Goal: Communication & Community: Answer question/provide support

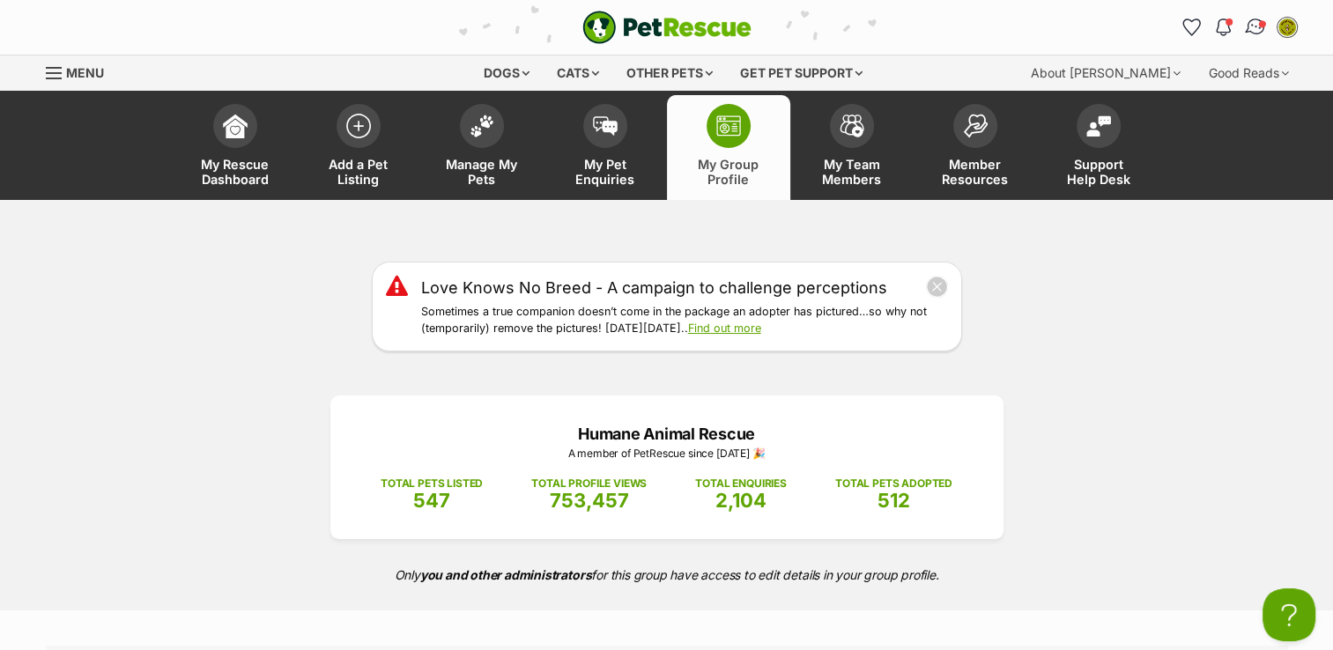
click at [1267, 23] on link "Conversations" at bounding box center [1255, 27] width 36 height 36
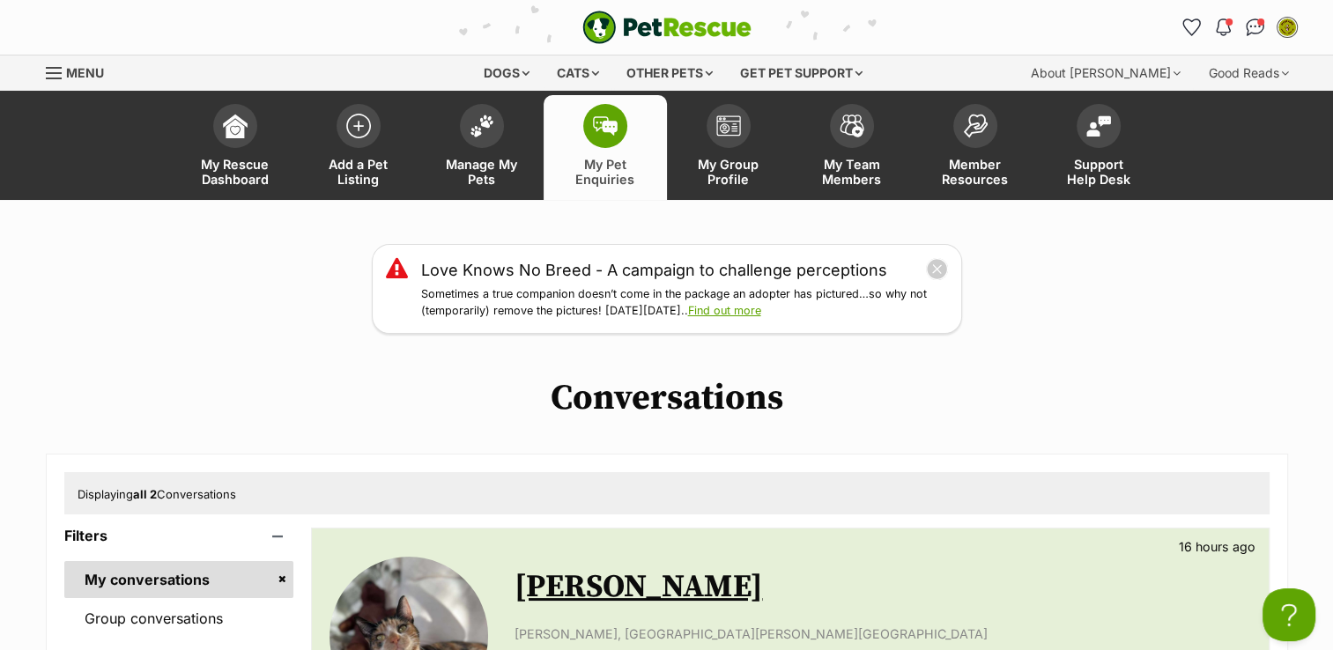
click at [601, 594] on link "[PERSON_NAME]" at bounding box center [637, 587] width 247 height 40
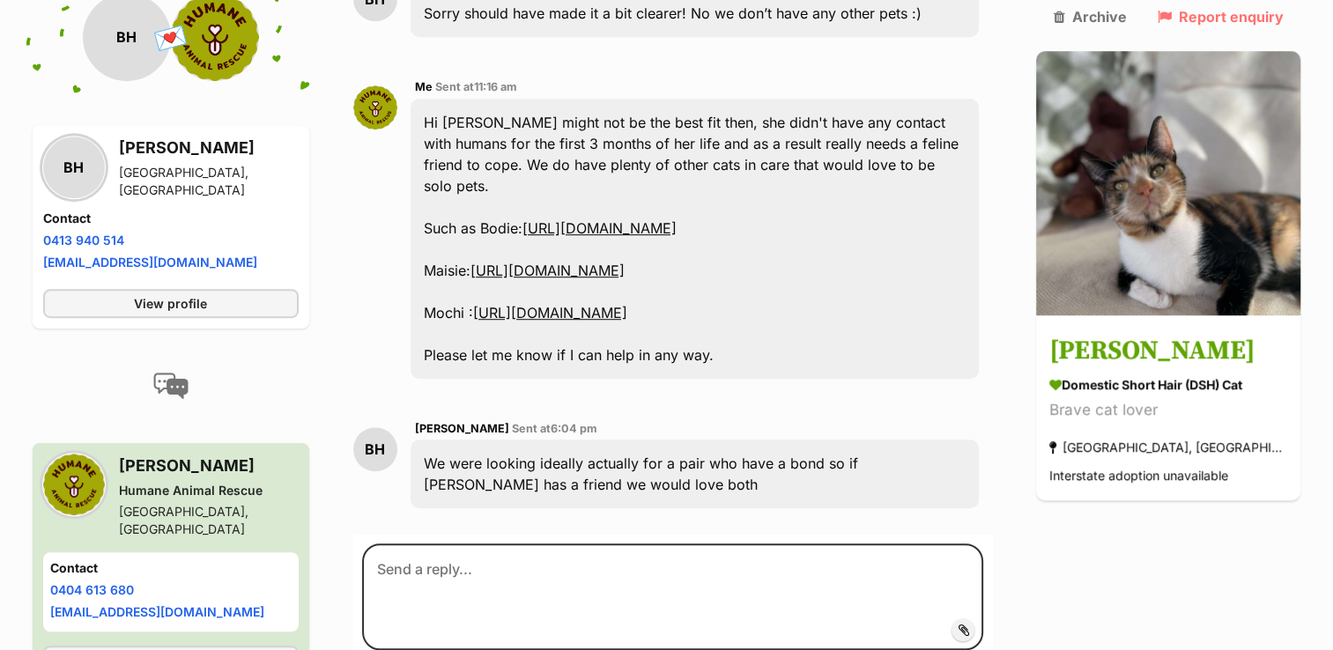
scroll to position [1176, 0]
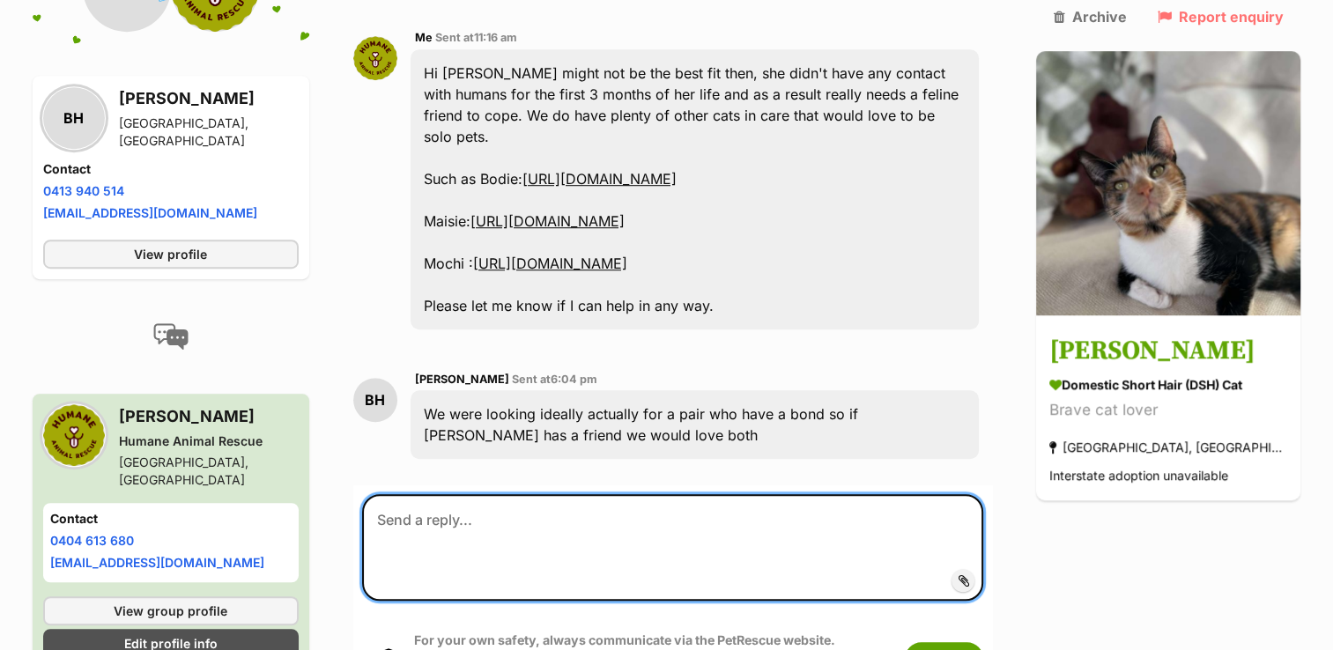
click at [599, 494] on textarea at bounding box center [673, 547] width 622 height 106
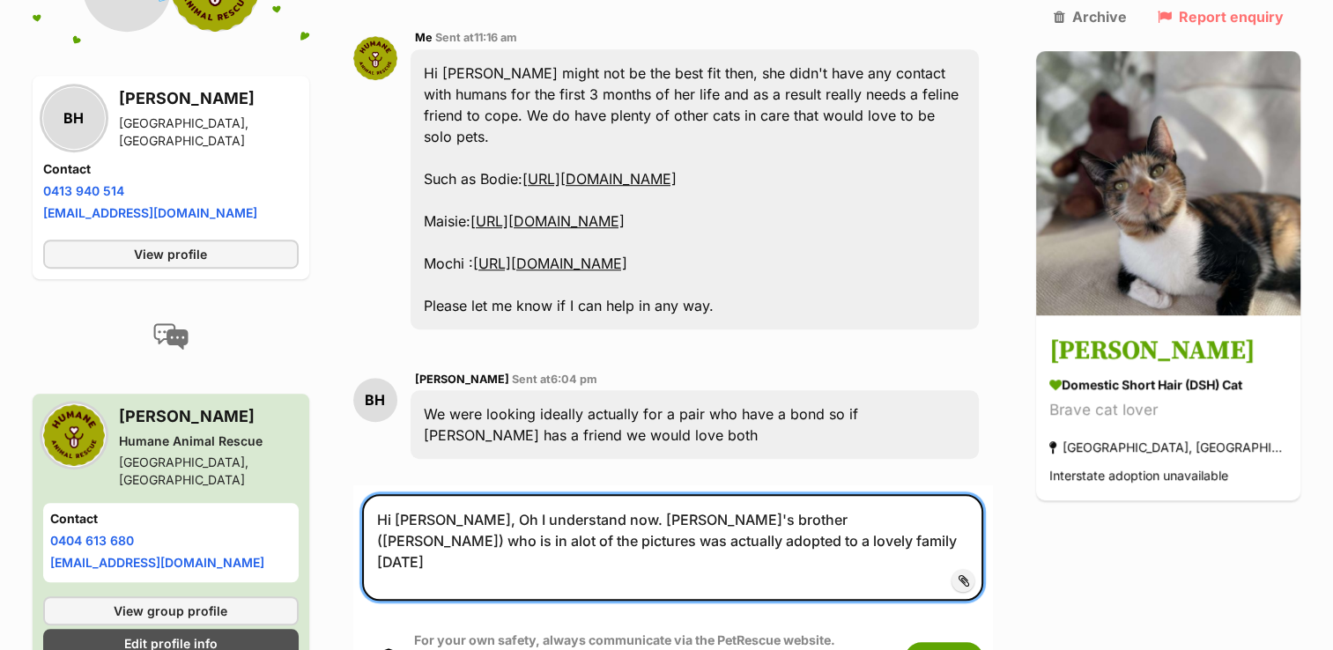
click at [535, 494] on textarea "Hi [PERSON_NAME], Oh I understand now. [PERSON_NAME]'s brother ([PERSON_NAME]) …" at bounding box center [673, 547] width 622 height 106
click at [744, 494] on textarea "Hi [PERSON_NAME], Oh I understand now. [PERSON_NAME]'s brother ([PERSON_NAME]) …" at bounding box center [673, 547] width 622 height 106
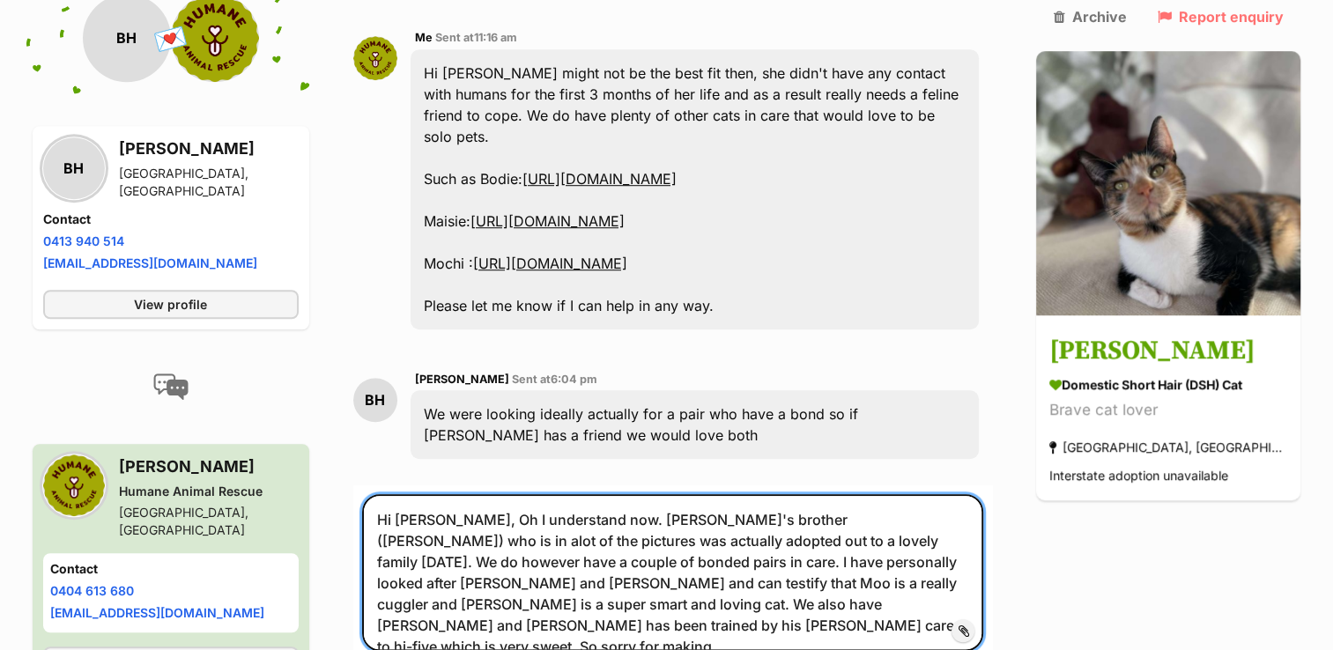
click at [494, 513] on textarea "Hi [PERSON_NAME], Oh I understand now. [PERSON_NAME]'s brother ([PERSON_NAME]) …" at bounding box center [673, 572] width 622 height 156
click at [517, 547] on textarea "Hi [PERSON_NAME], Oh I understand now. [PERSON_NAME]'s brother ([PERSON_NAME]) …" at bounding box center [673, 572] width 622 height 156
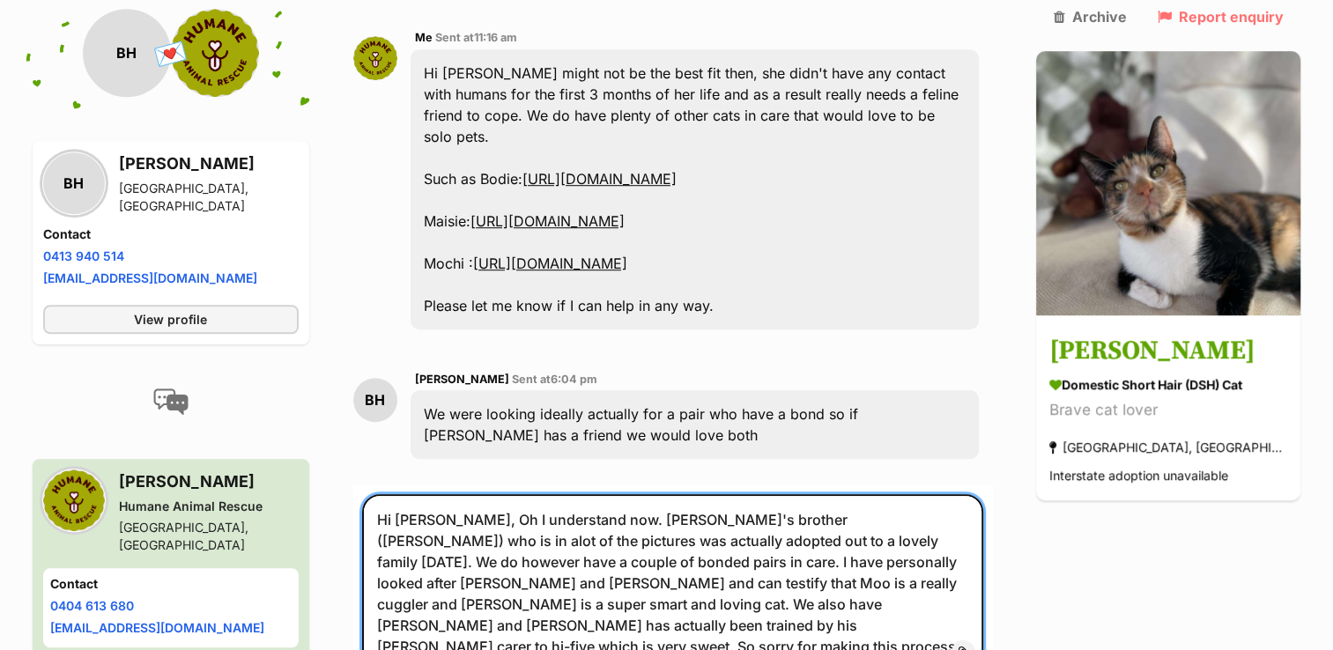
click at [979, 516] on textarea "Hi [PERSON_NAME], Oh I understand now. [PERSON_NAME]'s brother ([PERSON_NAME]) …" at bounding box center [673, 582] width 622 height 177
click at [705, 554] on textarea "Hi [PERSON_NAME], Oh I understand now. [PERSON_NAME]'s brother ([PERSON_NAME]) …" at bounding box center [673, 603] width 622 height 219
paste textarea "[URL][DOMAIN_NAME]"
click at [386, 577] on textarea "Hi [PERSON_NAME], Oh I understand now. [PERSON_NAME]'s brother ([PERSON_NAME]) …" at bounding box center [673, 603] width 622 height 219
click at [836, 494] on textarea "Hi [PERSON_NAME], Oh I understand now. [PERSON_NAME]'s brother ([PERSON_NAME]) …" at bounding box center [673, 603] width 622 height 219
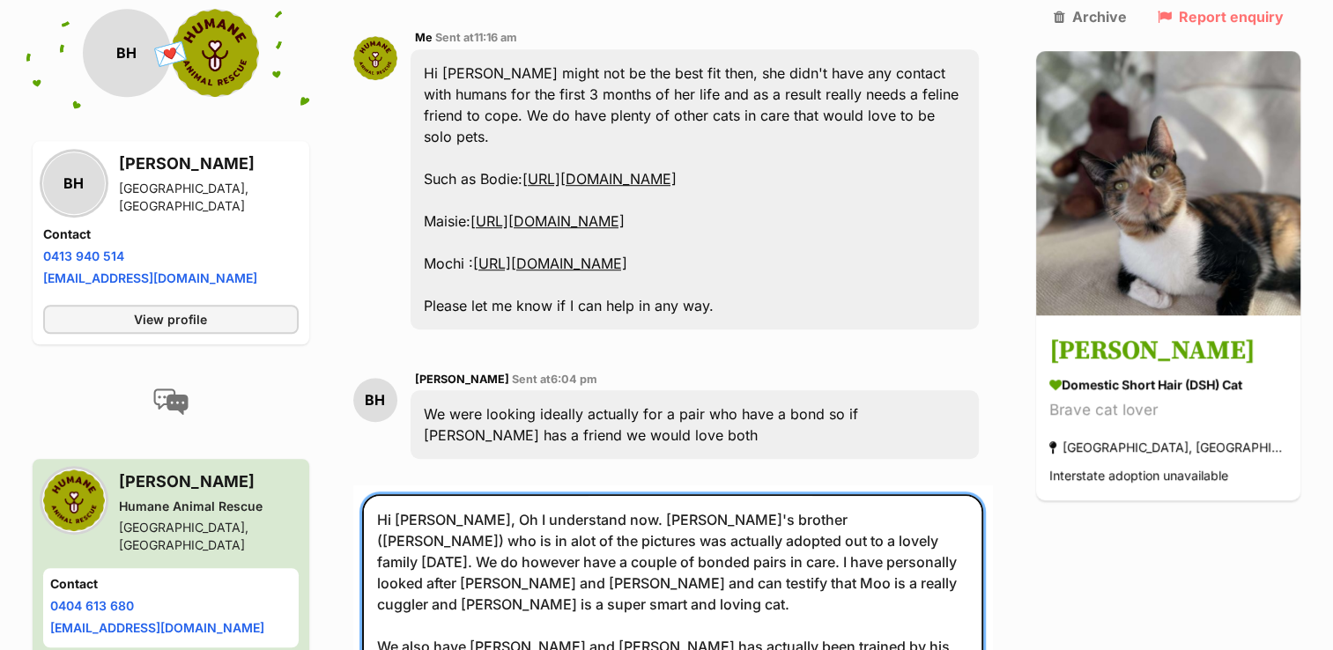
click at [836, 494] on textarea "Hi [PERSON_NAME], Oh I understand now. [PERSON_NAME]'s brother ([PERSON_NAME]) …" at bounding box center [673, 624] width 622 height 260
paste textarea "[URL][DOMAIN_NAME]"
click at [768, 494] on textarea "Hi [PERSON_NAME], Oh I understand now. [PERSON_NAME]'s brother ([PERSON_NAME]) …" at bounding box center [673, 624] width 622 height 260
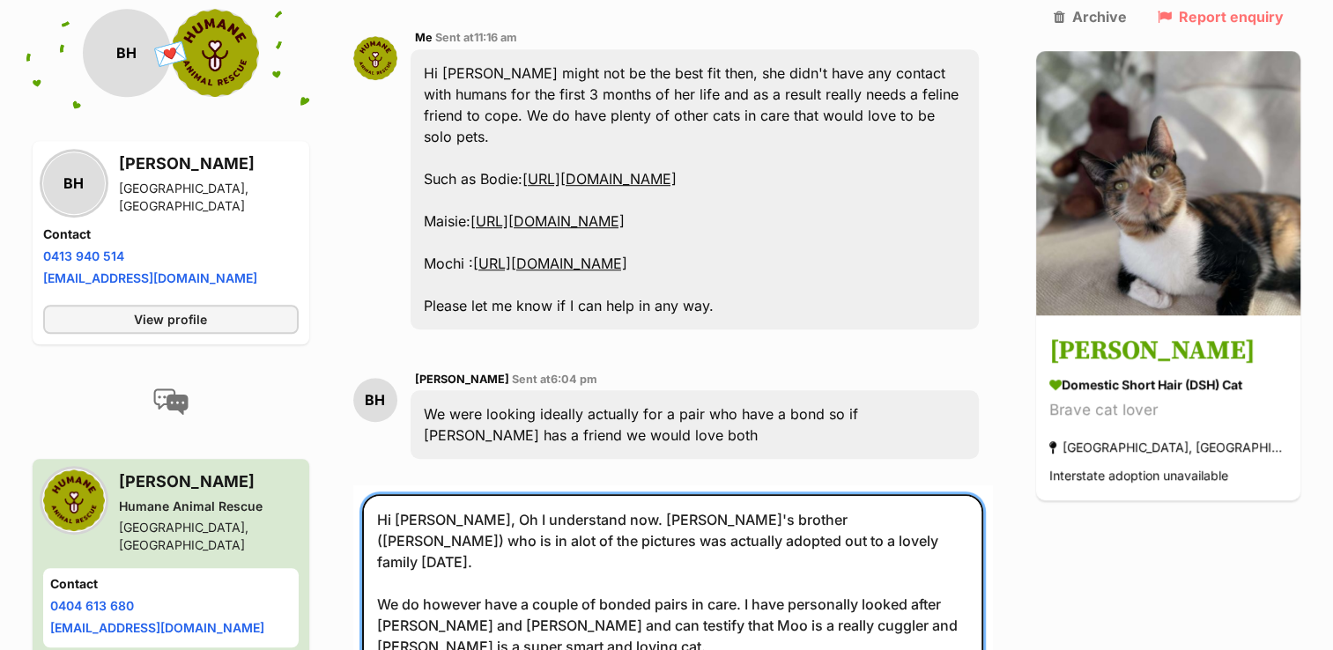
click at [770, 494] on textarea "Hi [PERSON_NAME], Oh I understand now. [PERSON_NAME]'s brother ([PERSON_NAME]) …" at bounding box center [673, 624] width 622 height 260
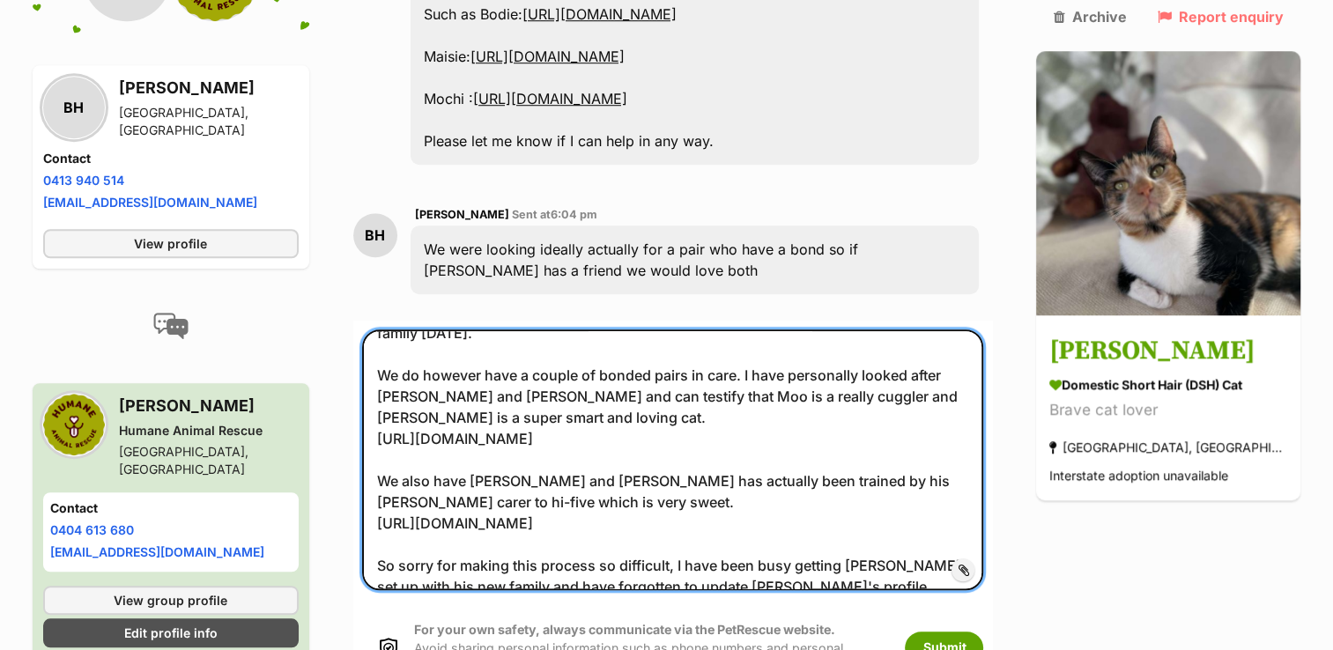
scroll to position [1341, 0]
click at [831, 481] on textarea "Hi [PERSON_NAME], Oh I understand now. [PERSON_NAME]'s brother ([PERSON_NAME]) …" at bounding box center [673, 459] width 622 height 260
type textarea "Hi [PERSON_NAME], Oh I understand now. [PERSON_NAME]'s brother ([PERSON_NAME]) …"
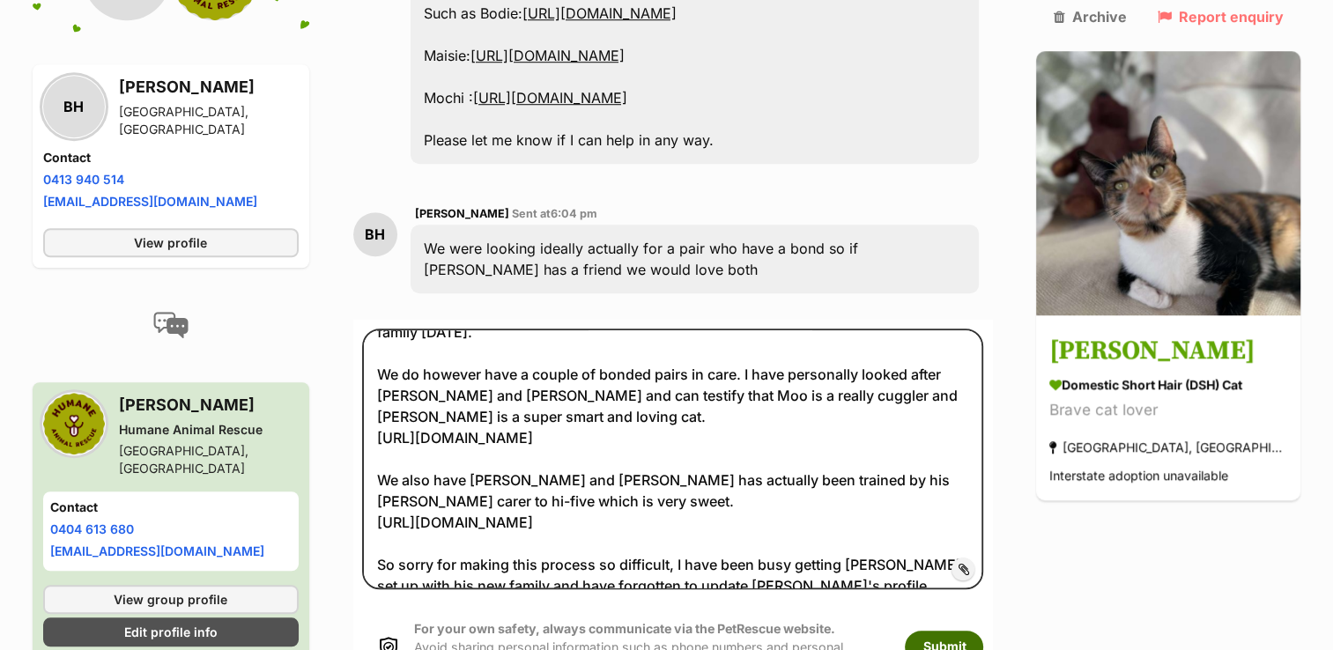
click at [976, 631] on button "Submit" at bounding box center [944, 647] width 78 height 32
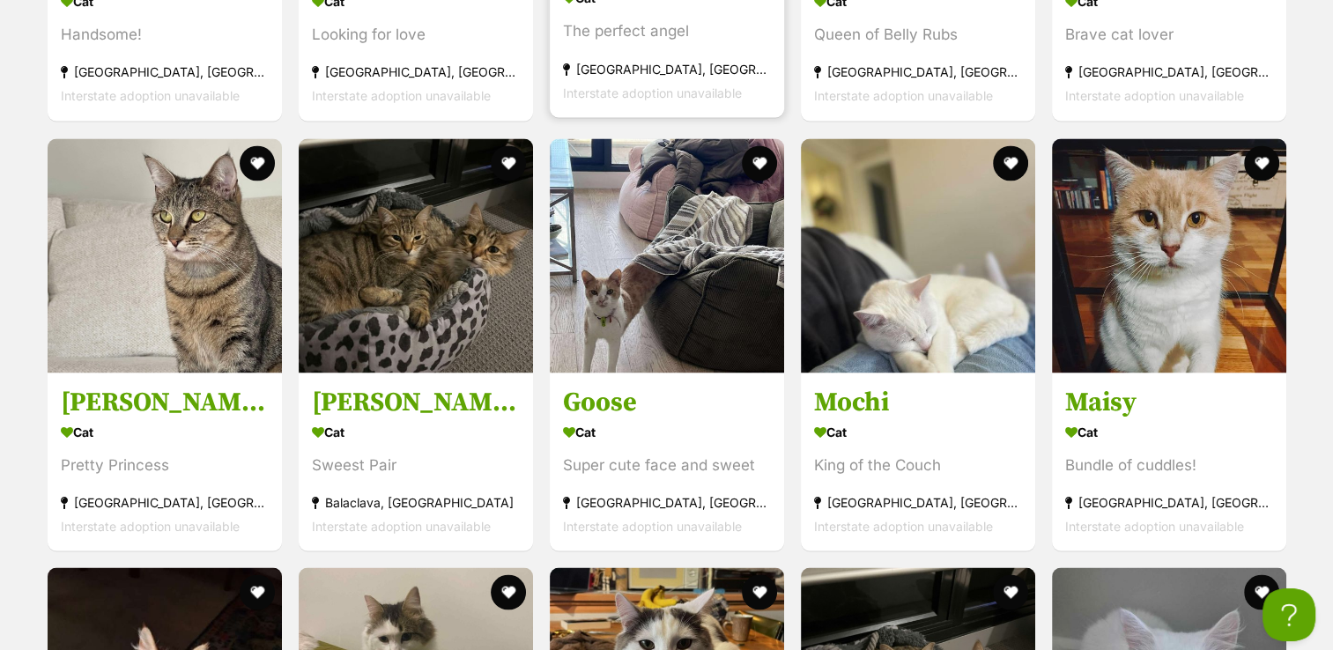
scroll to position [2947, 0]
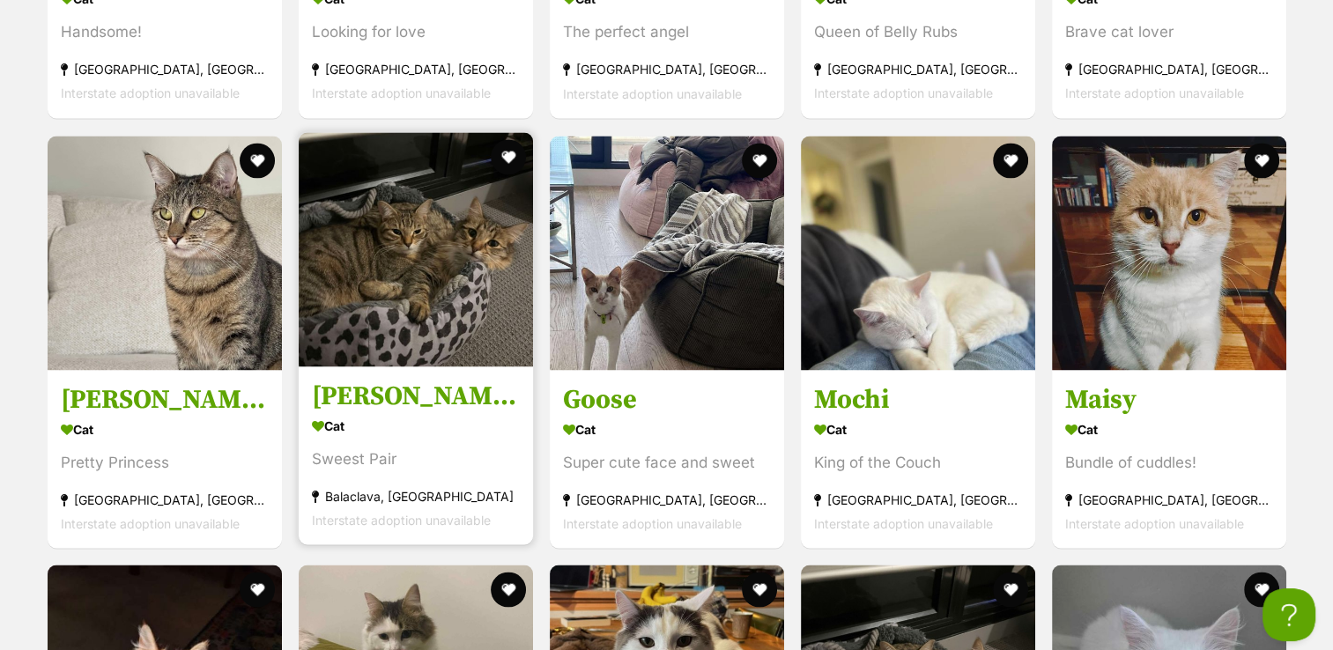
click at [406, 379] on h3 "Fred & Barney" at bounding box center [416, 395] width 208 height 33
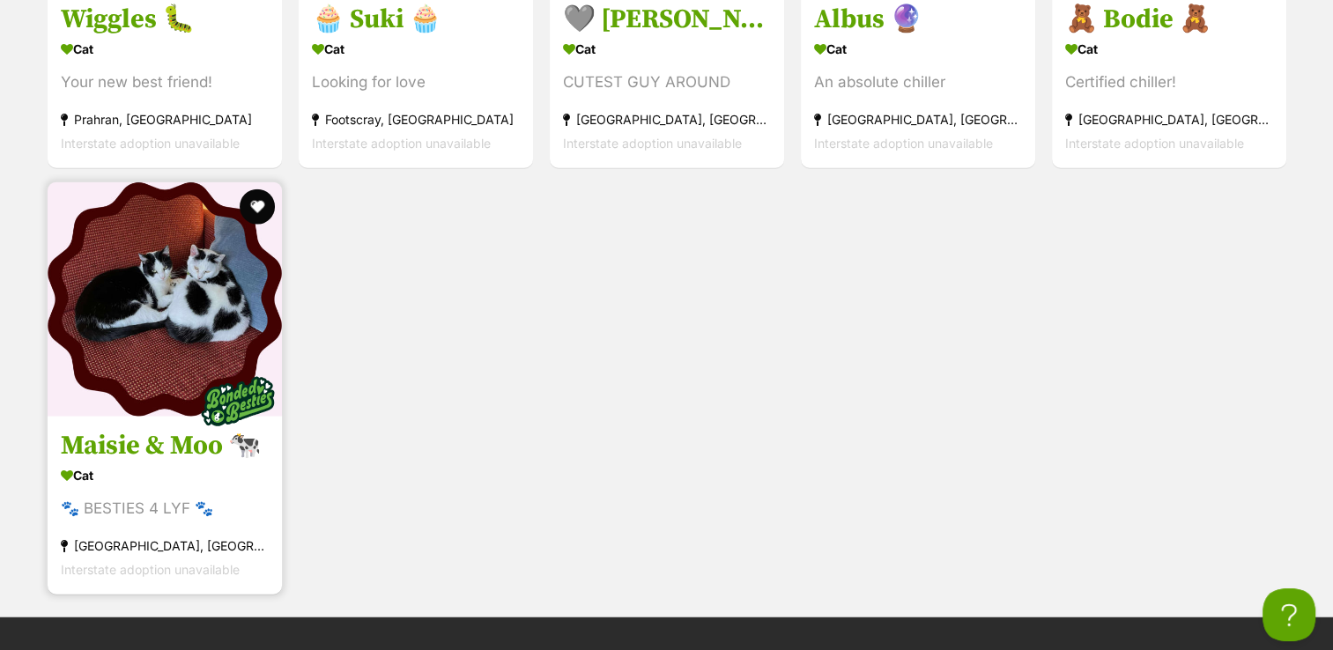
scroll to position [4209, 0]
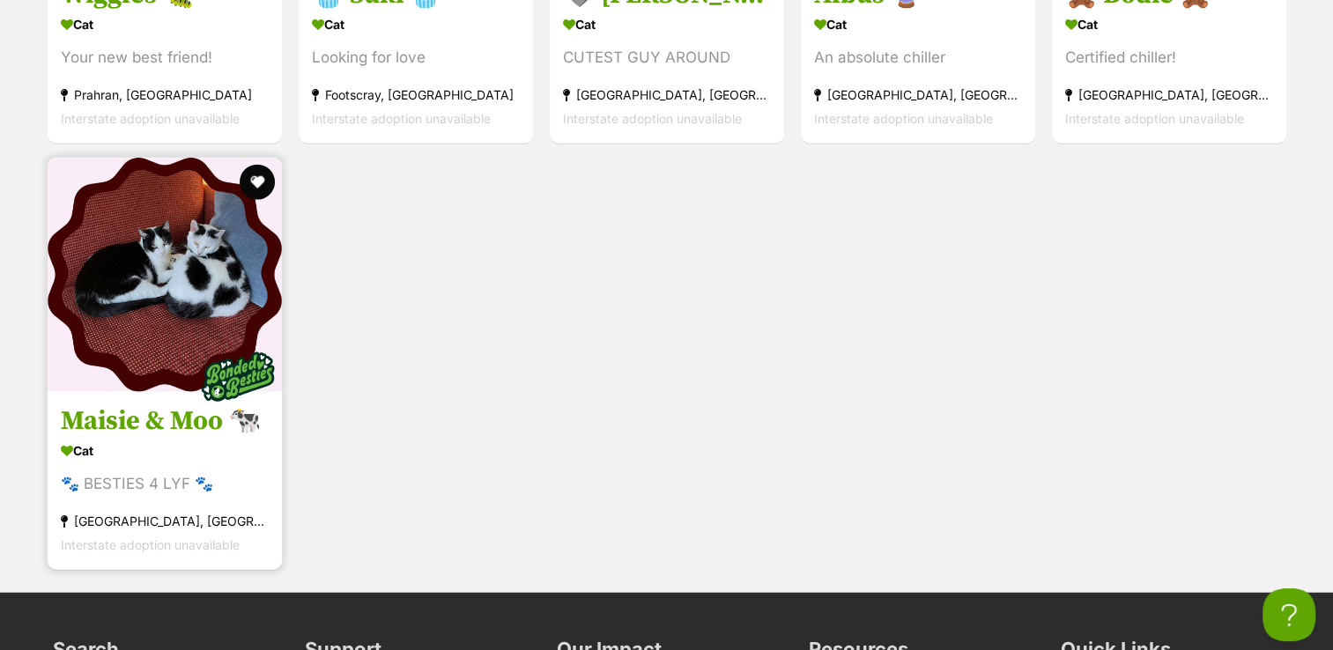
click at [93, 329] on img at bounding box center [165, 275] width 234 height 234
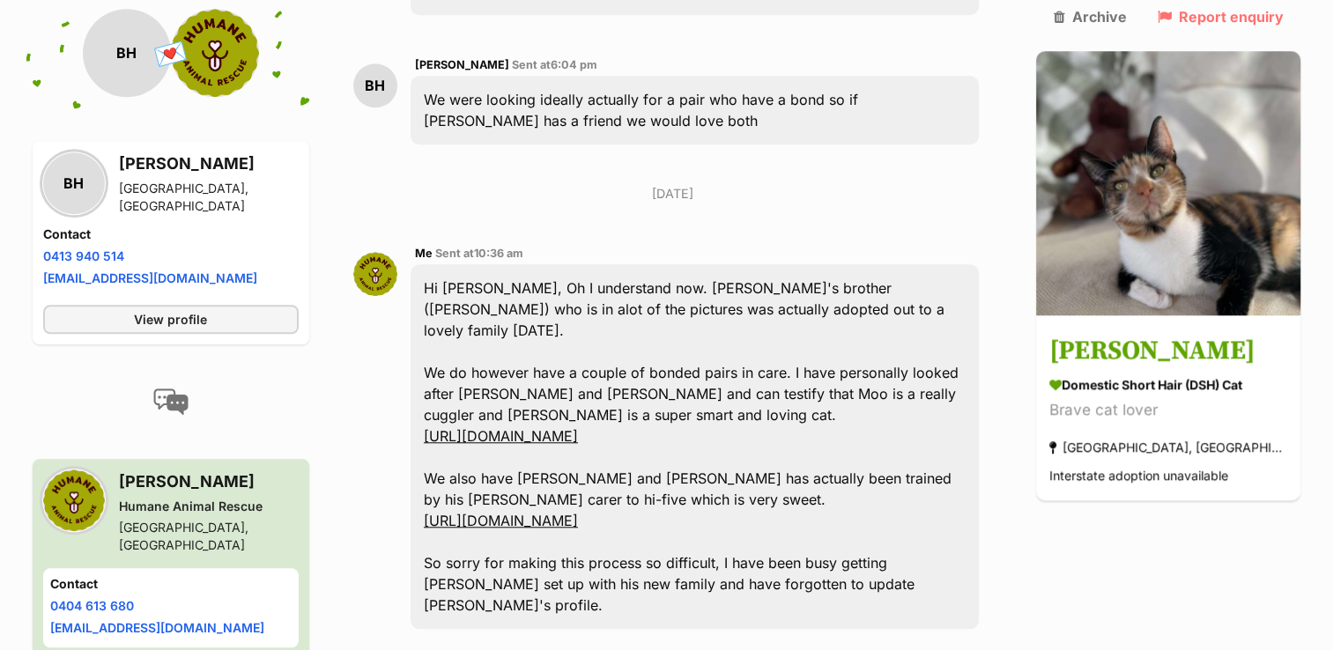
scroll to position [1490, 0]
